Goal: Find specific fact: Find specific fact

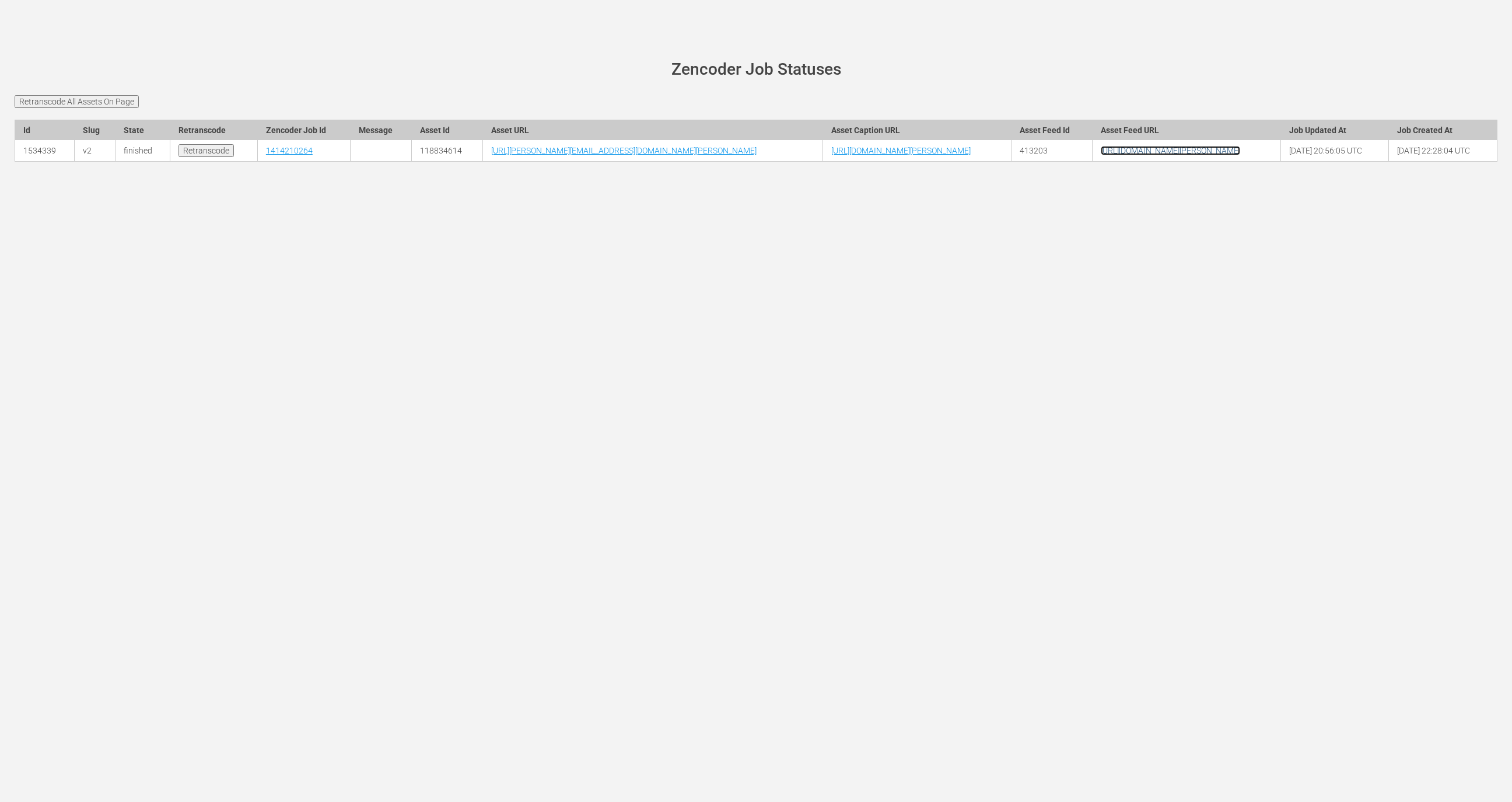
click at [1193, 156] on link "https://cdn-uniblab.video.aetnd.com/v2/wurl/gc/history/feed.xml" at bounding box center [1171, 151] width 140 height 10
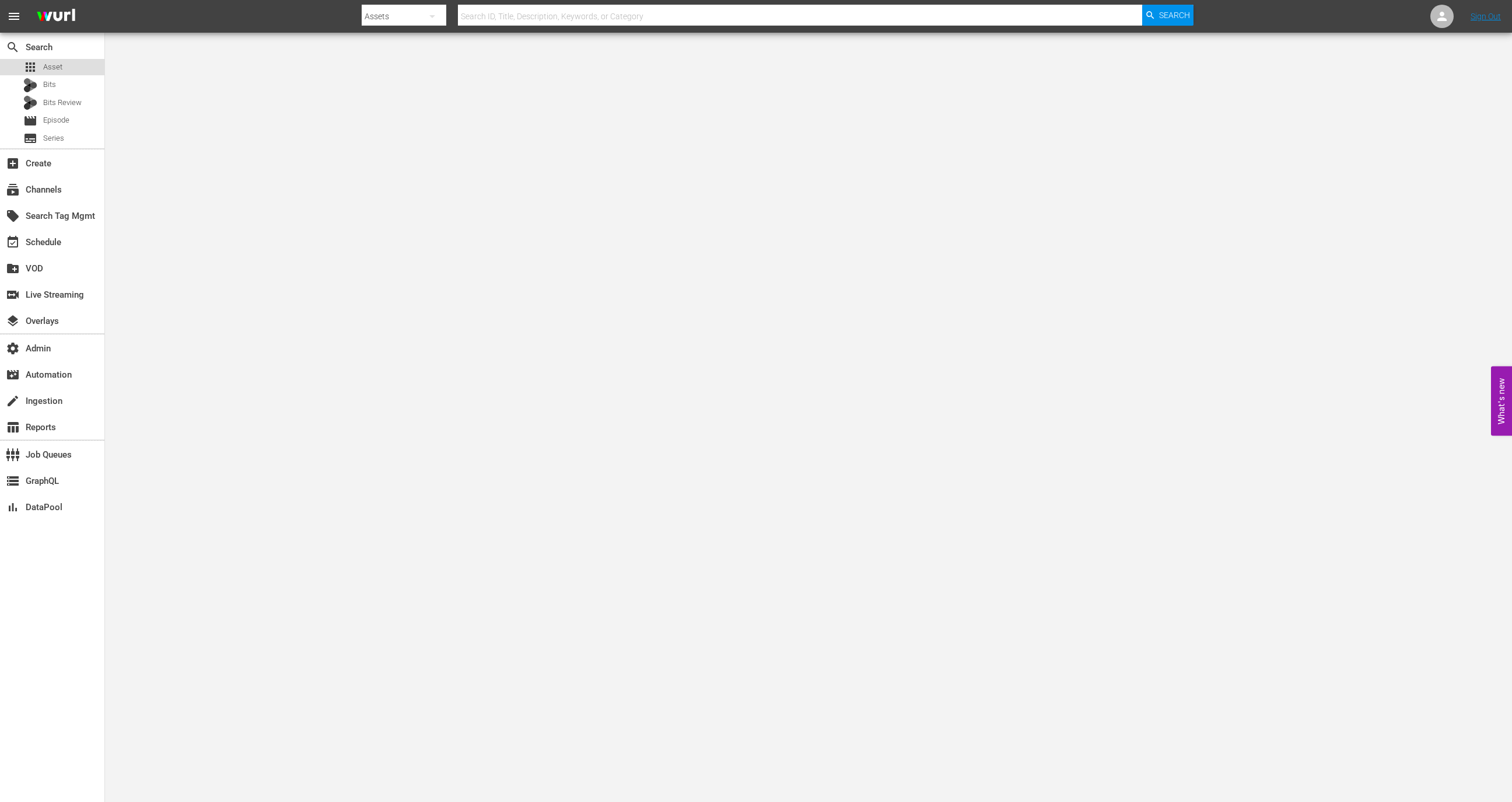
click at [79, 68] on div "apps Asset" at bounding box center [52, 67] width 104 height 17
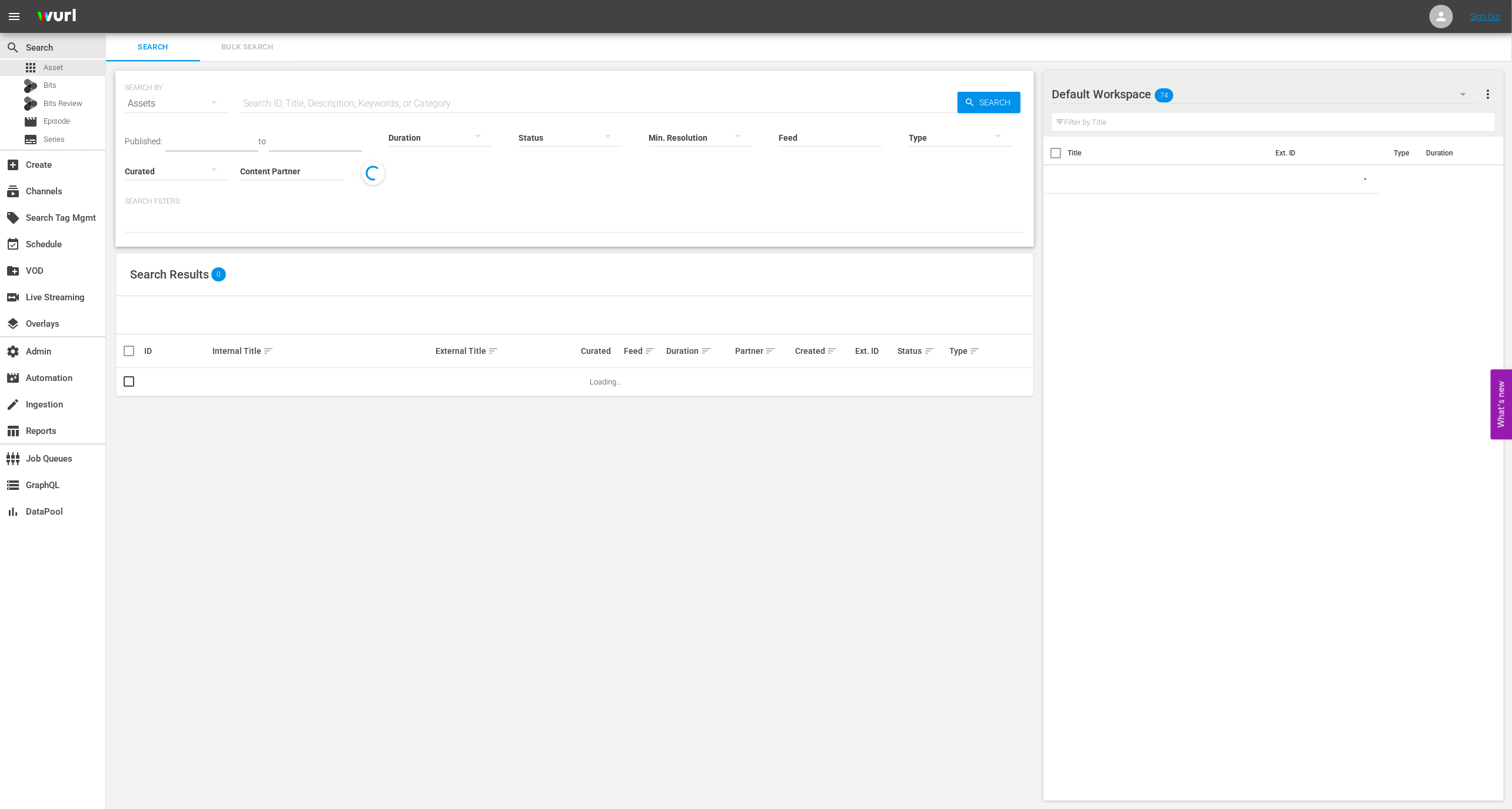
click at [308, 95] on input "text" at bounding box center [598, 103] width 718 height 29
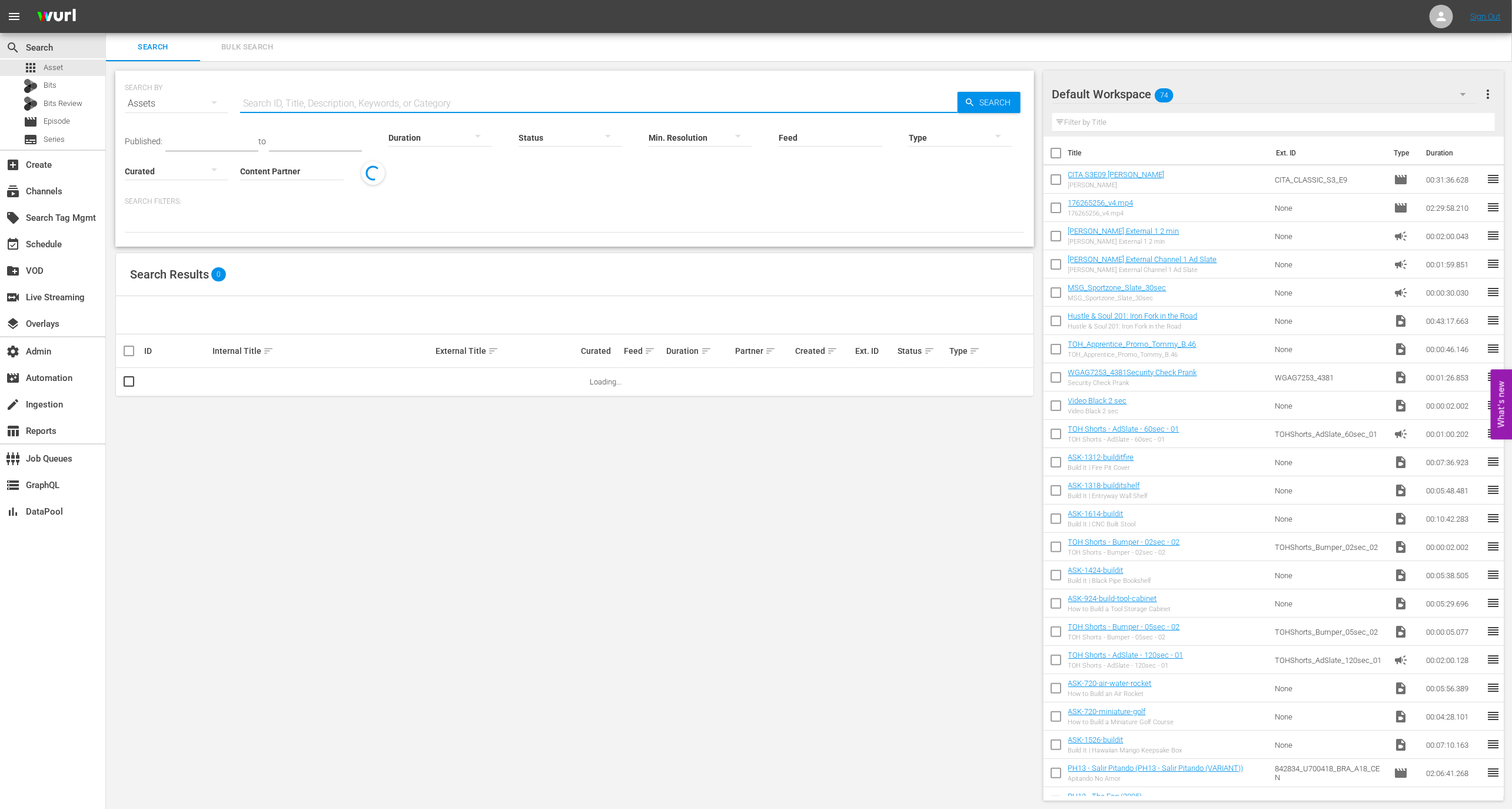
paste input "118834614"
type input "118834614"
click at [228, 379] on link "Day 87" at bounding box center [224, 381] width 23 height 9
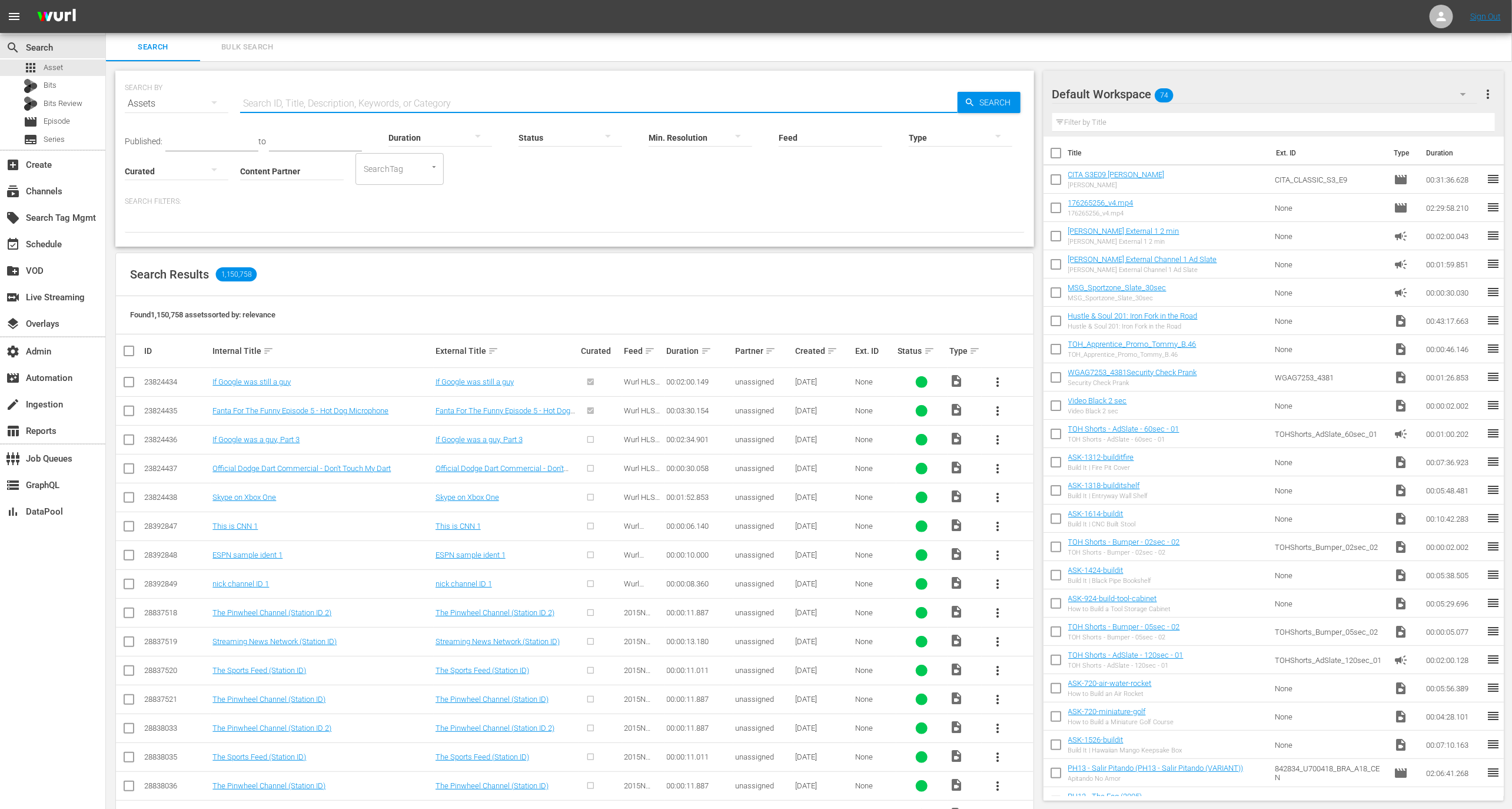
click at [321, 98] on input "text" at bounding box center [598, 103] width 718 height 29
paste input "118834614"
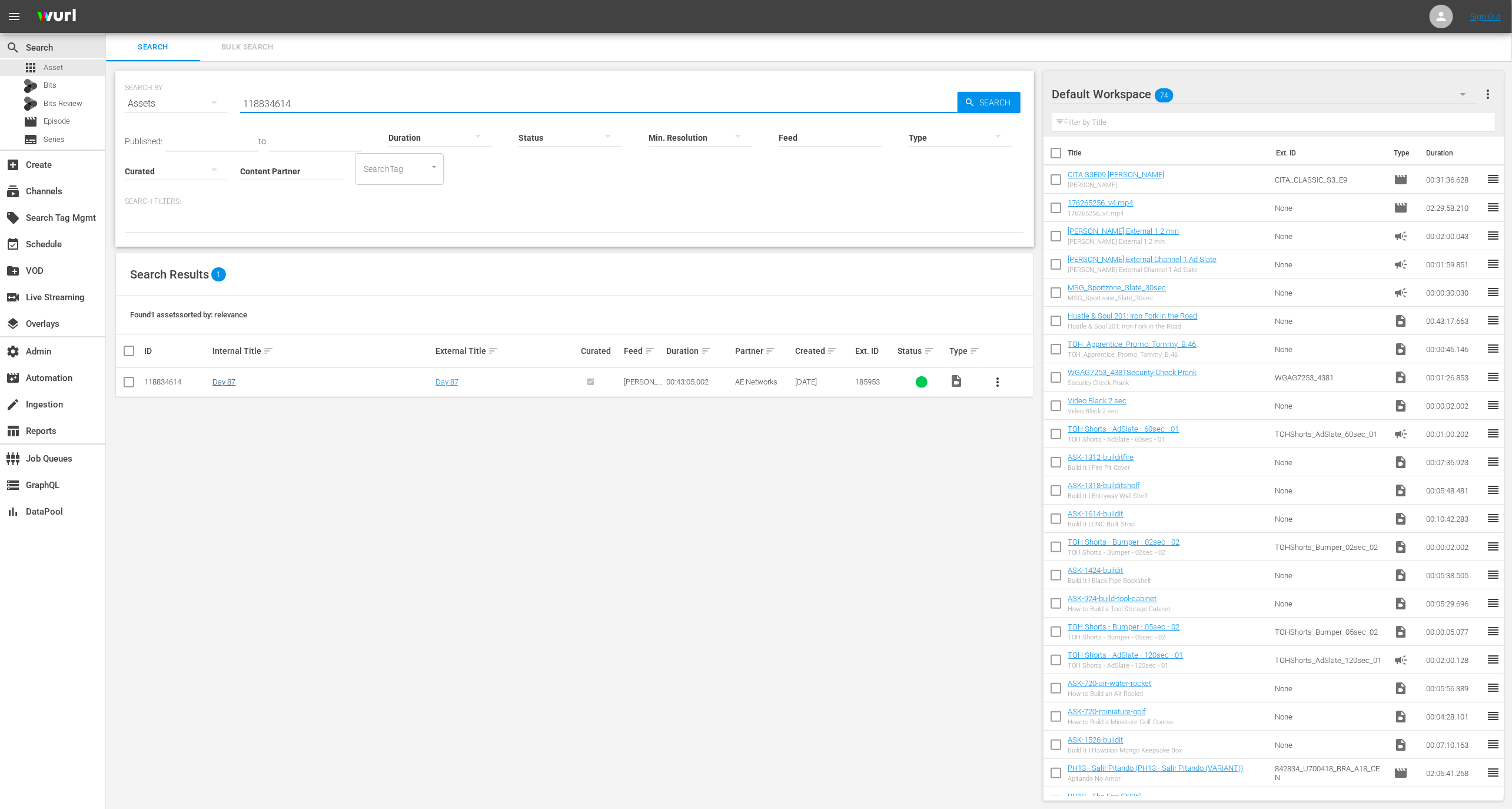
type input "118834614"
click at [232, 379] on link "Day 87" at bounding box center [224, 381] width 23 height 9
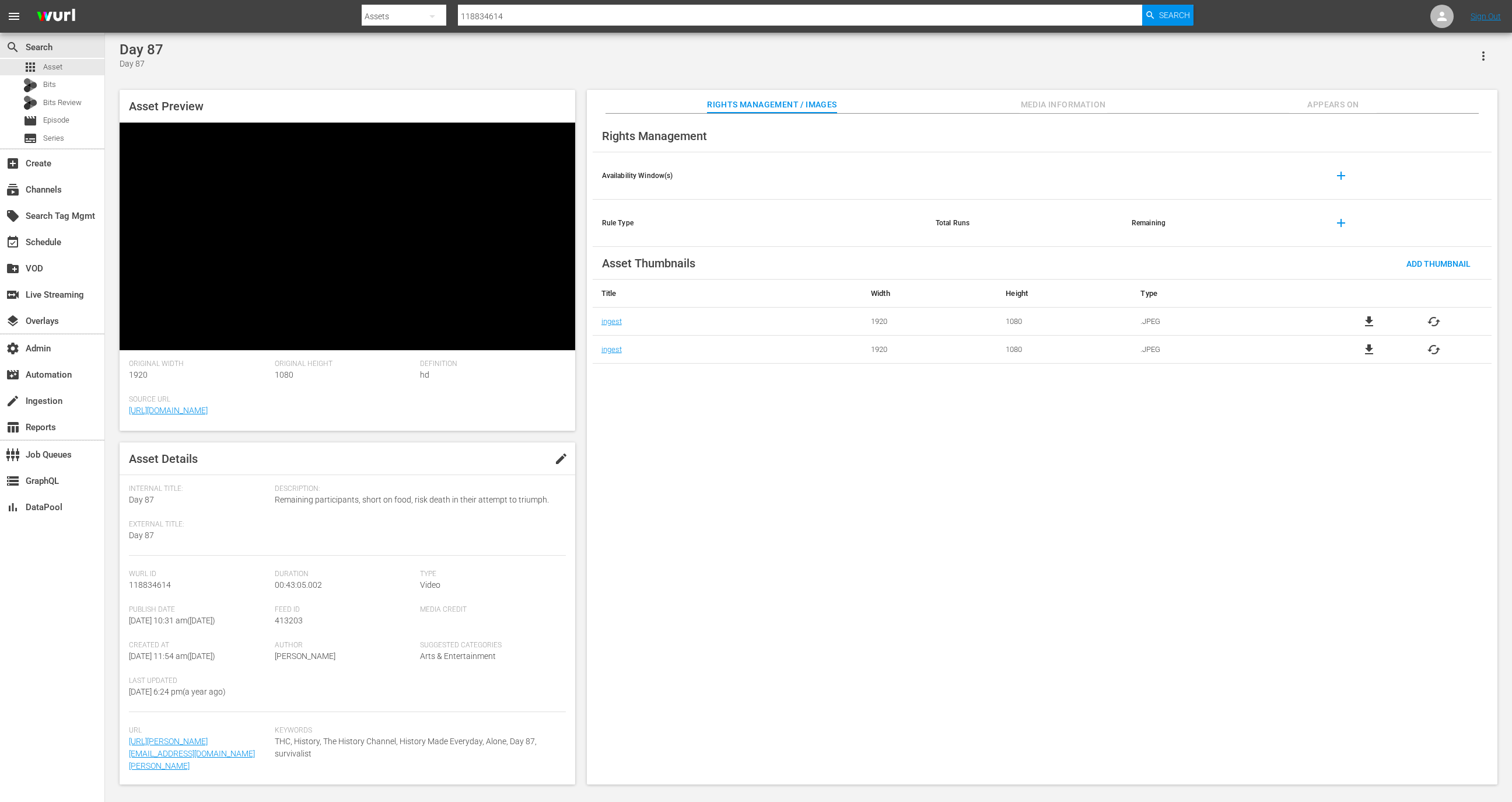
drag, startPoint x: 1032, startPoint y: 105, endPoint x: 1052, endPoint y: 106, distance: 20.0
click at [1032, 105] on div "Asset Preview Original Width 1920 Original Height 1080 Definition hd Source Url…" at bounding box center [809, 431] width 1389 height 694
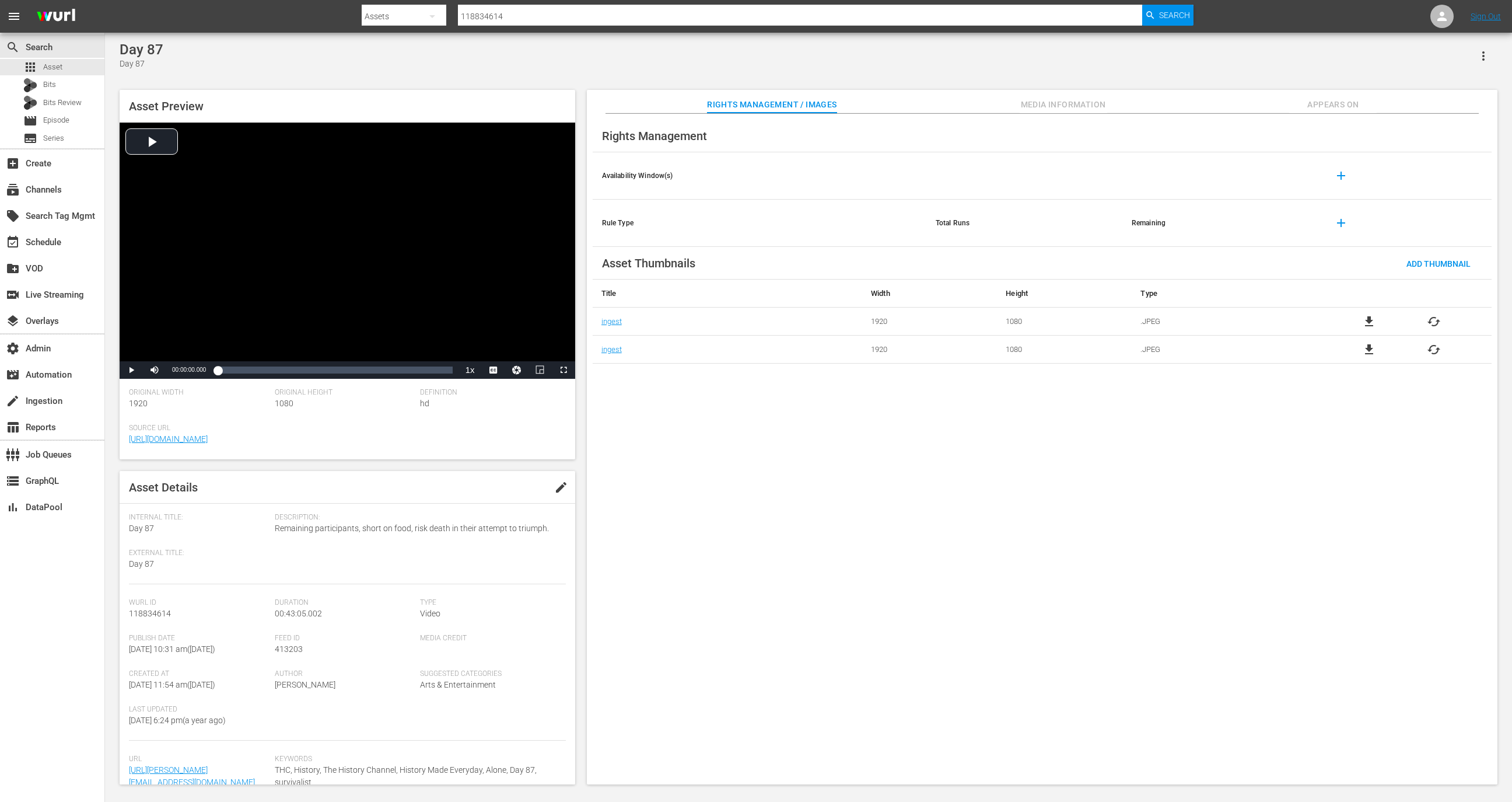
scroll to position [91, 0]
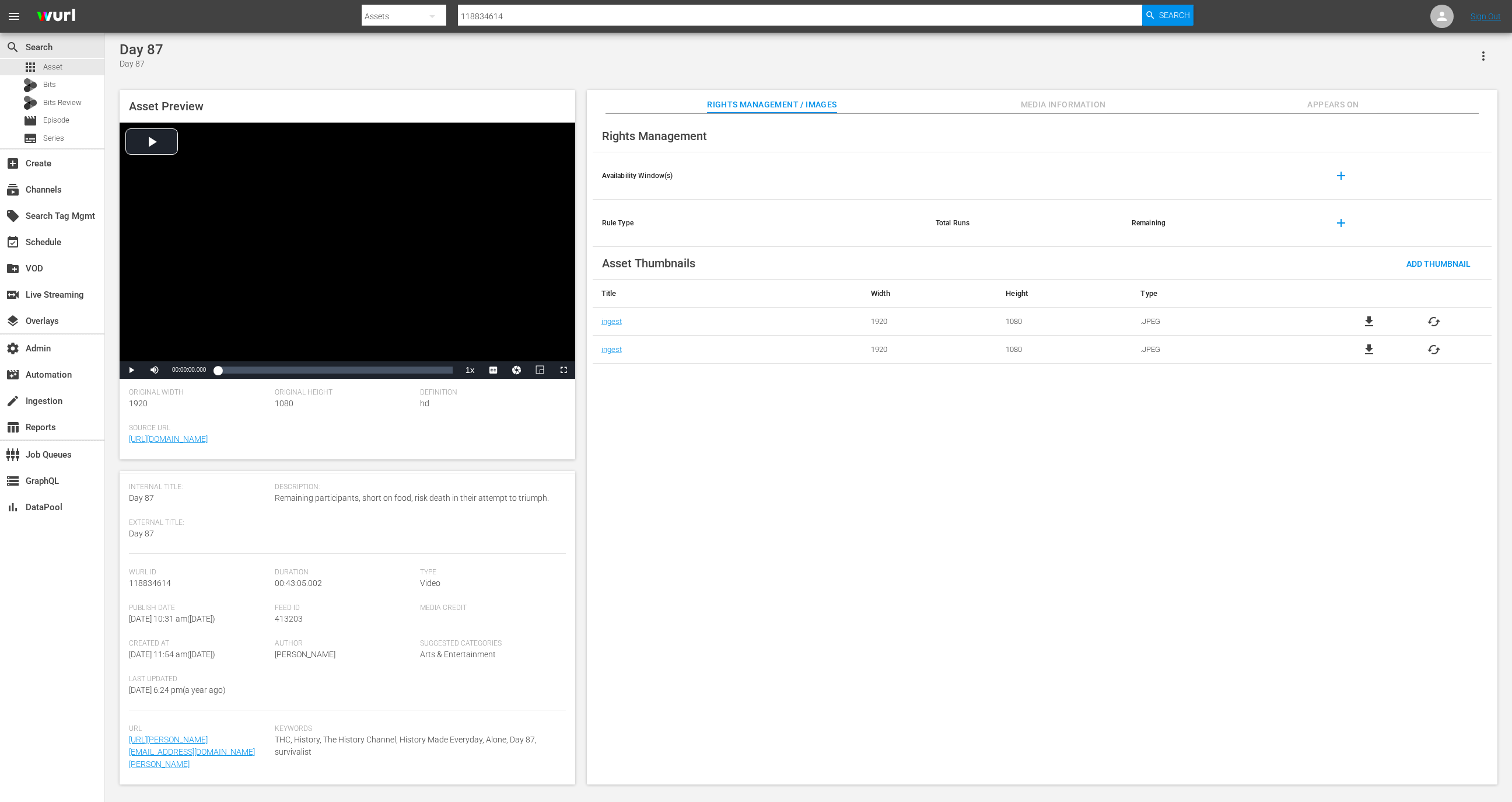
click at [1071, 98] on span "Media Information" at bounding box center [1063, 104] width 88 height 15
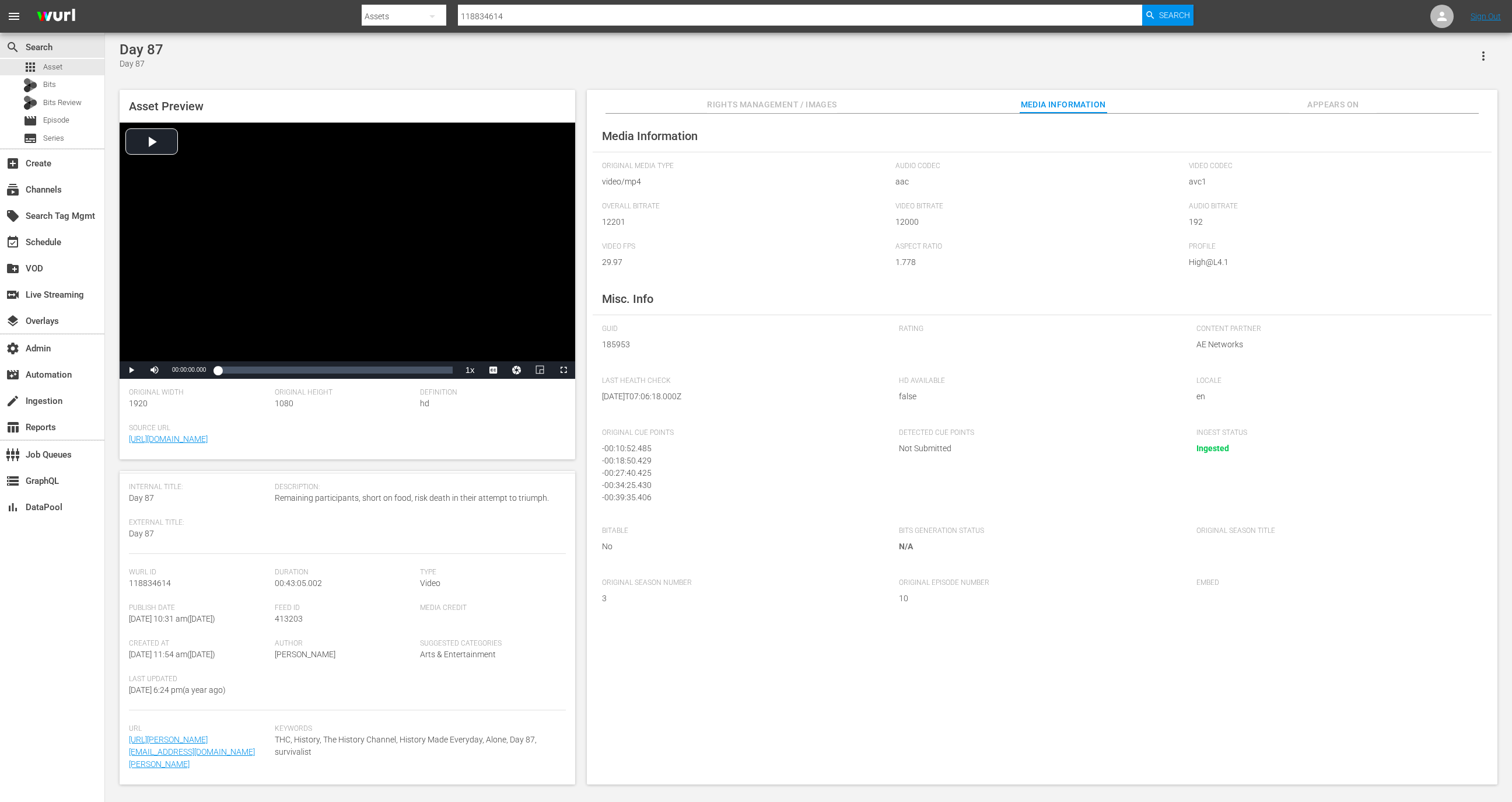
click at [612, 346] on span "185953" at bounding box center [741, 345] width 280 height 12
copy span "185953"
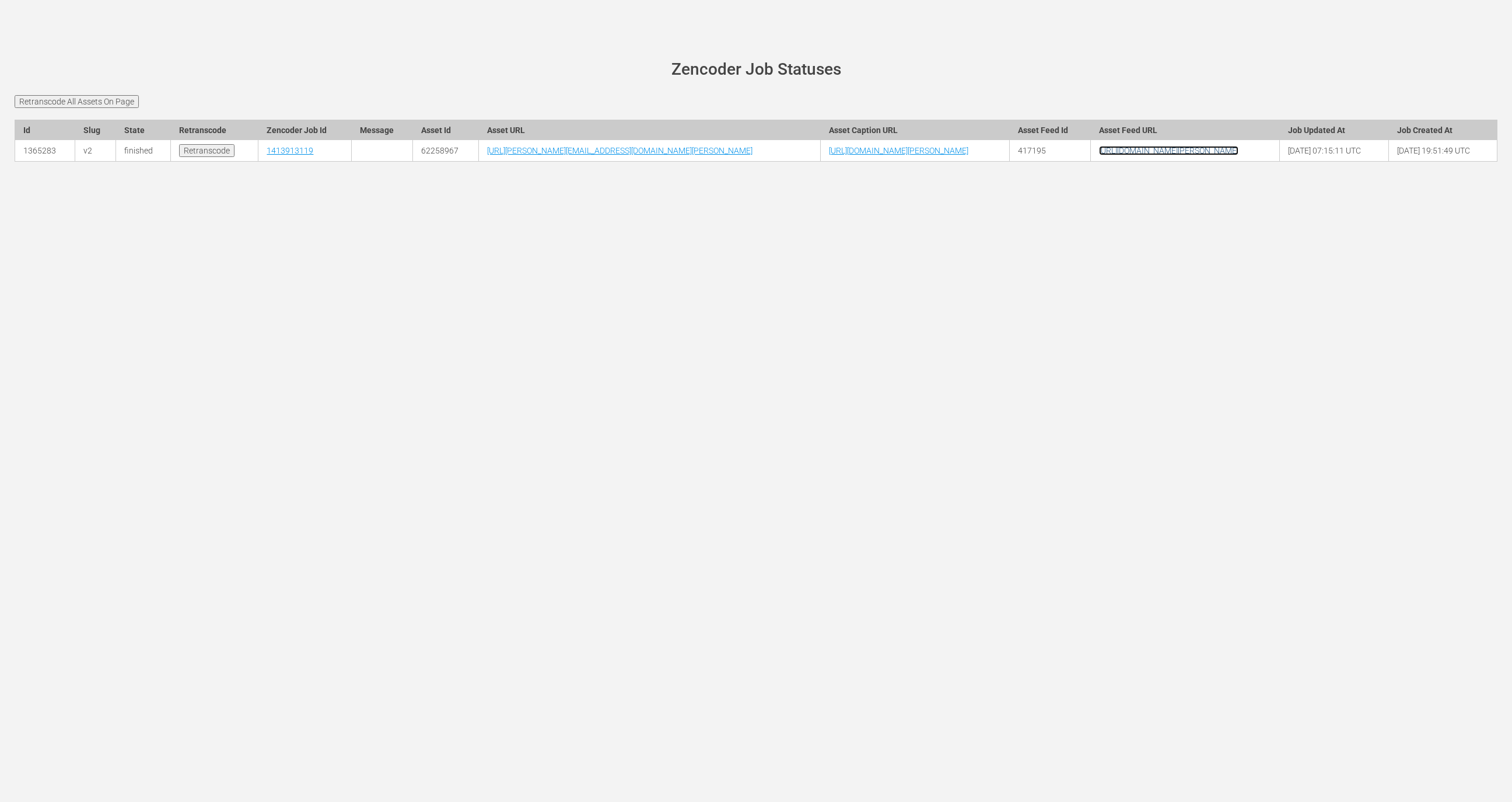
click at [1194, 156] on link "[URL][DOMAIN_NAME][PERSON_NAME]" at bounding box center [1169, 151] width 140 height 10
click at [413, 162] on td "62258967" at bounding box center [446, 151] width 66 height 21
copy td "62258967"
